Goal: Check status

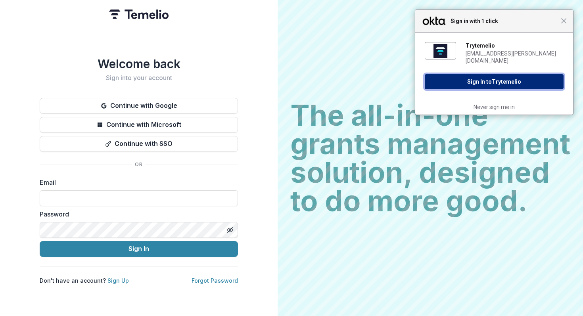
click at [492, 77] on button "Sign In to Trytemelio" at bounding box center [494, 81] width 139 height 15
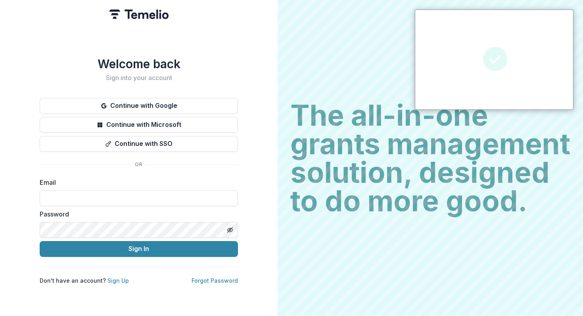
type input "**********"
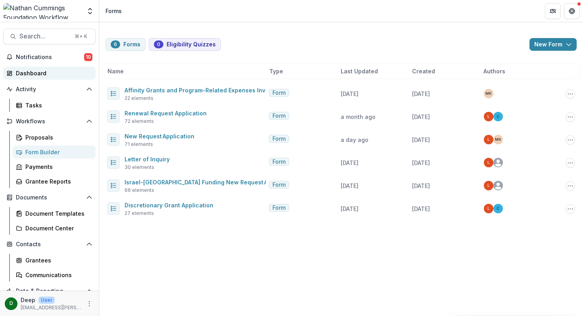
click at [35, 72] on div "Dashboard" at bounding box center [52, 73] width 73 height 8
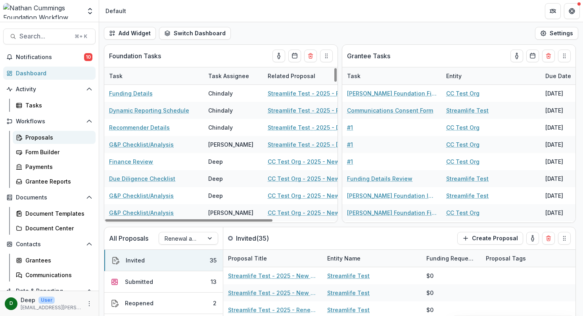
click at [44, 136] on div "Proposals" at bounding box center [57, 137] width 64 height 8
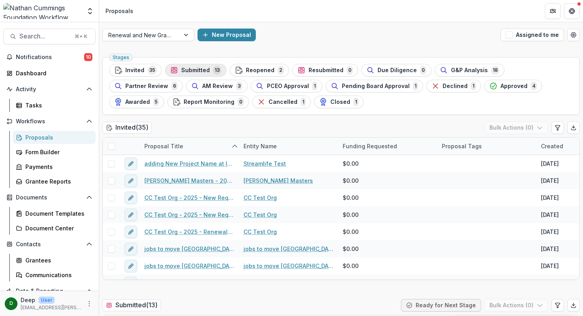
click at [197, 66] on div "Submitted 13" at bounding box center [195, 70] width 51 height 9
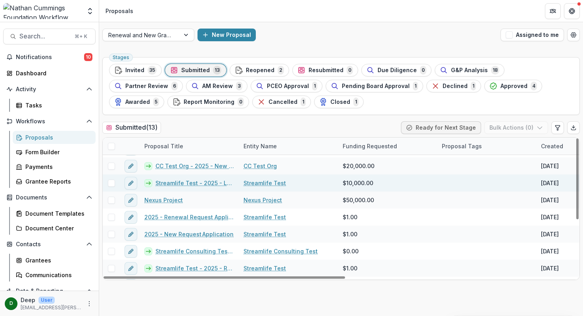
scroll to position [48, 0]
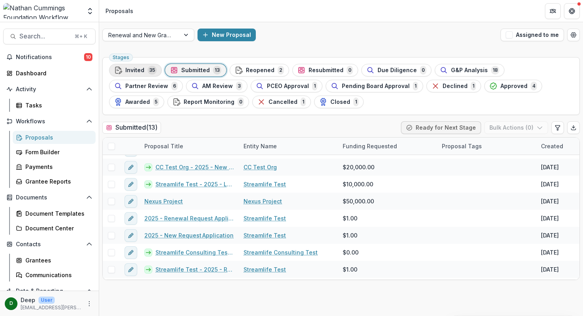
click at [139, 67] on span "Invited" at bounding box center [134, 70] width 19 height 7
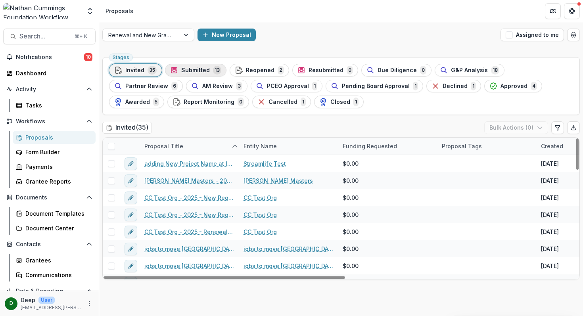
click at [185, 67] on span "Submitted" at bounding box center [195, 70] width 29 height 7
